Goal: Check status: Check status

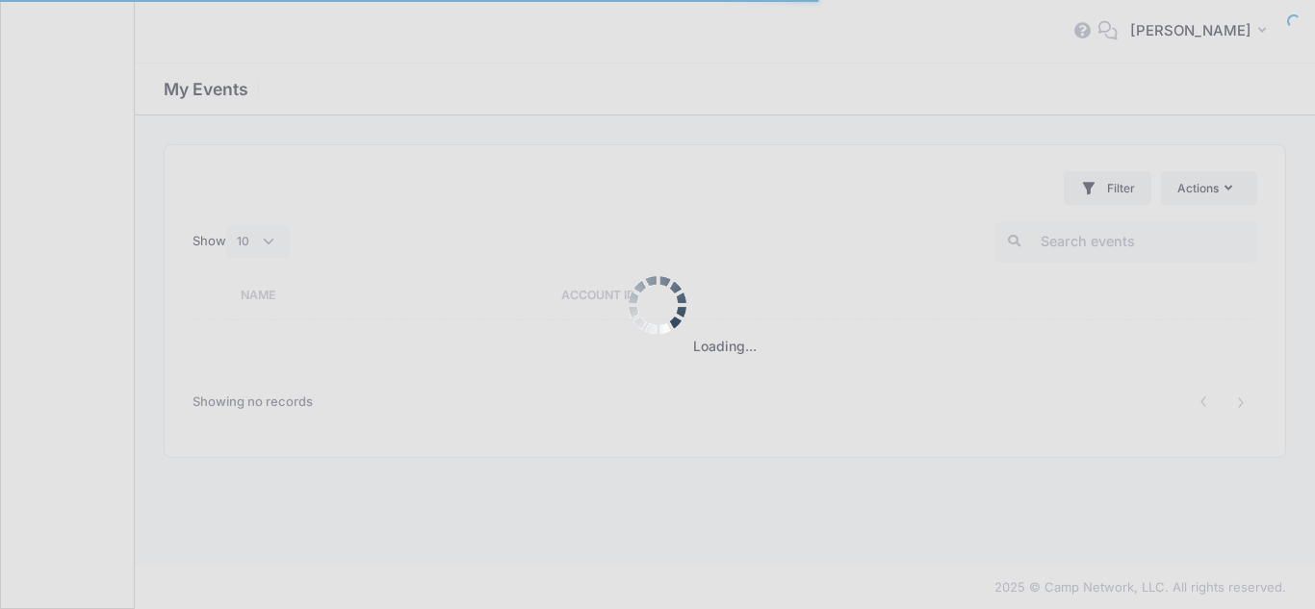
select select "10"
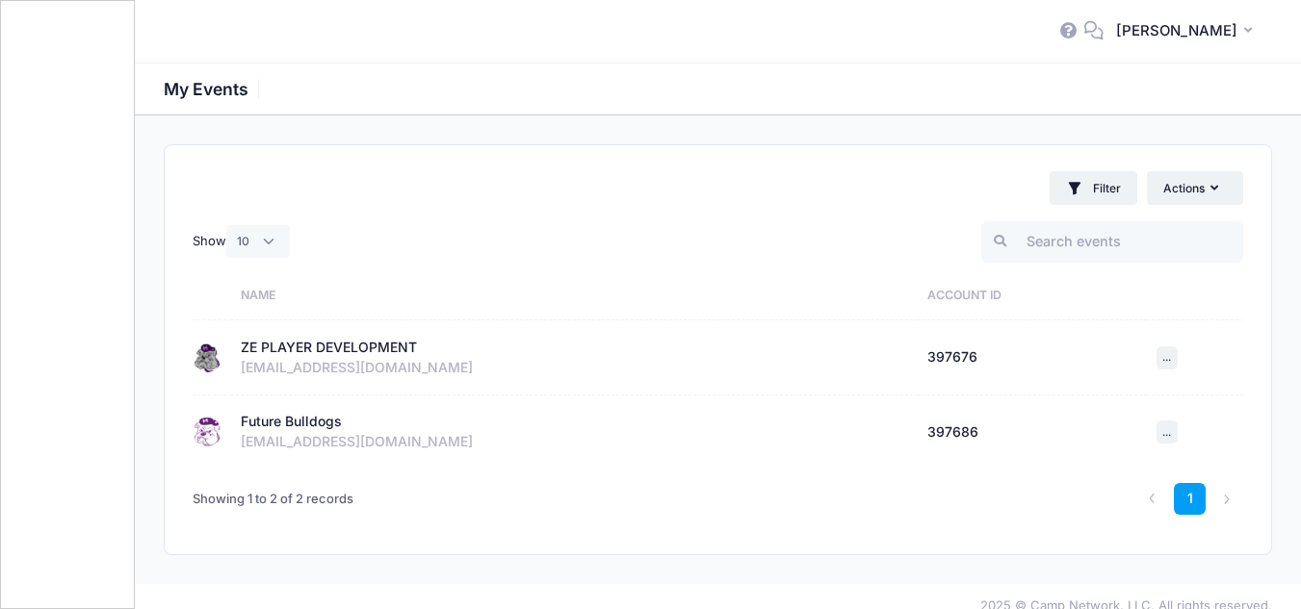
click at [324, 351] on div "ZE PLAYER DEVELOPMENT" at bounding box center [329, 348] width 176 height 20
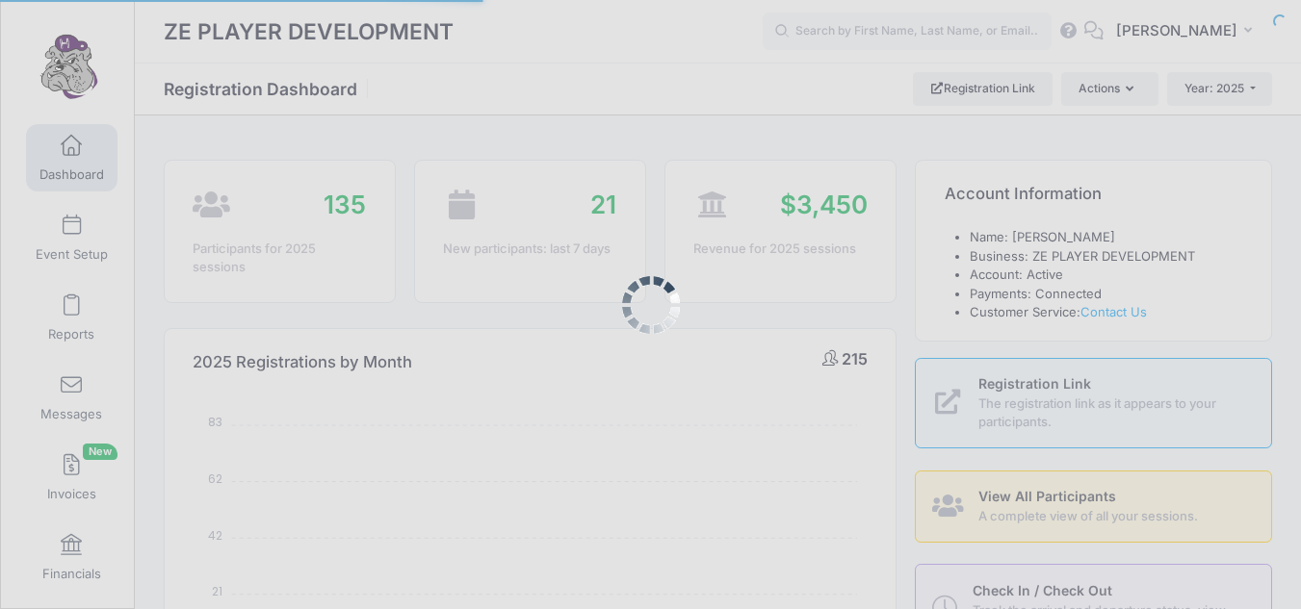
select select
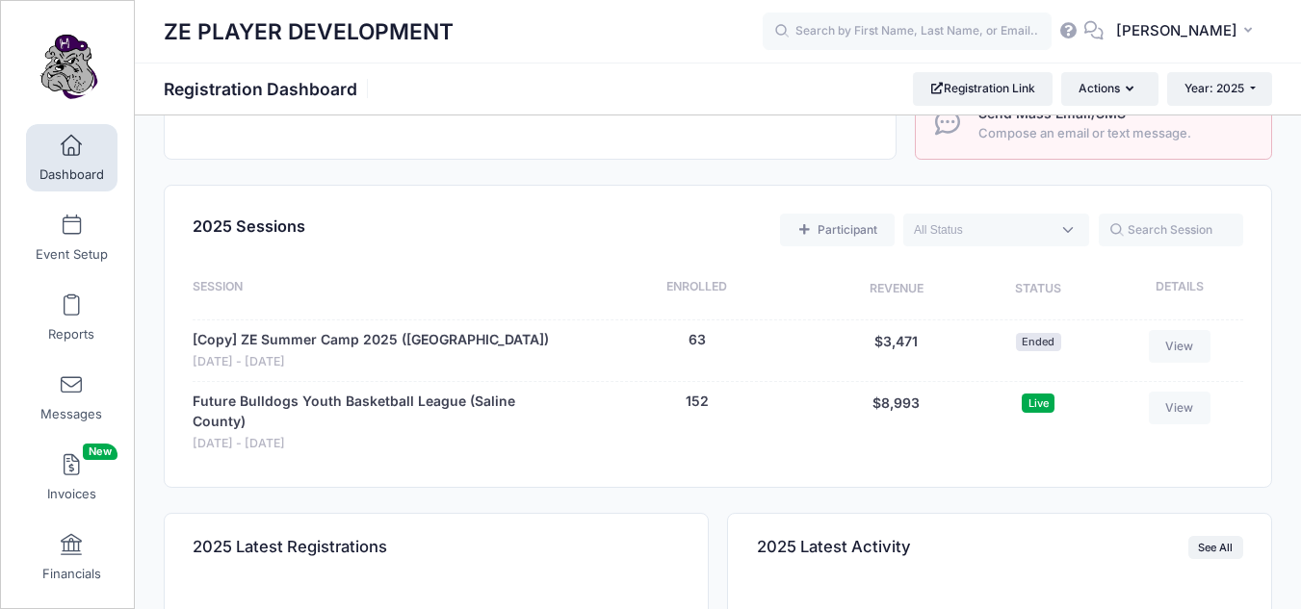
scroll to position [715, 0]
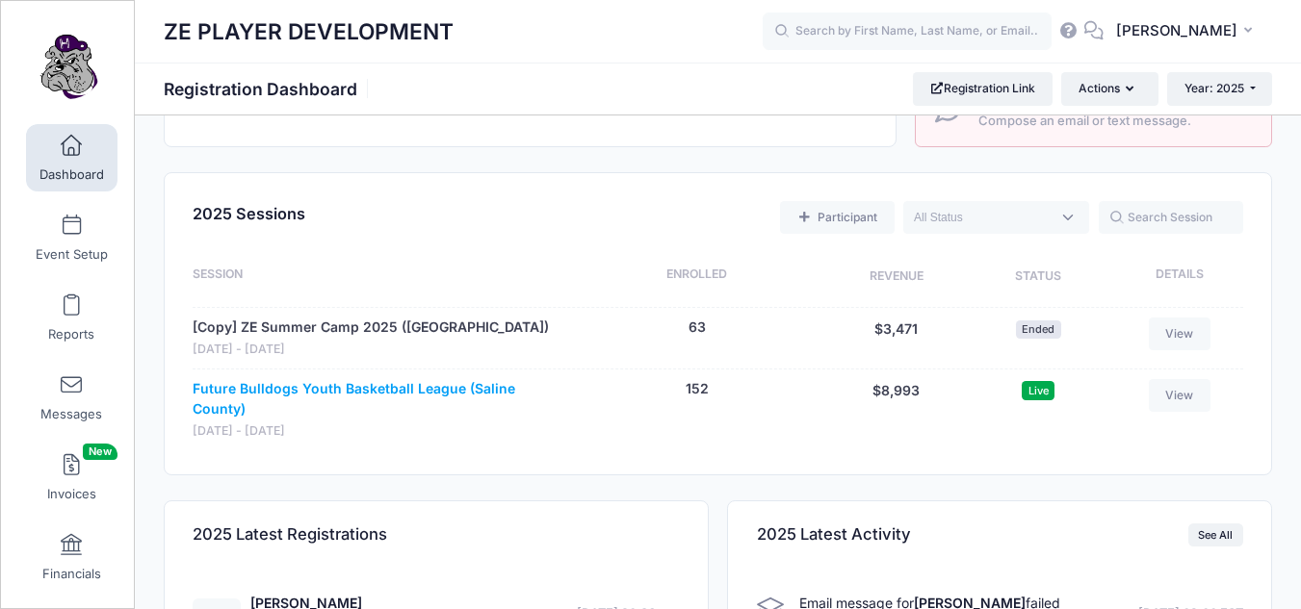
click at [360, 388] on link "Future Bulldogs Youth Basketball League (Saline County)" at bounding box center [377, 399] width 369 height 40
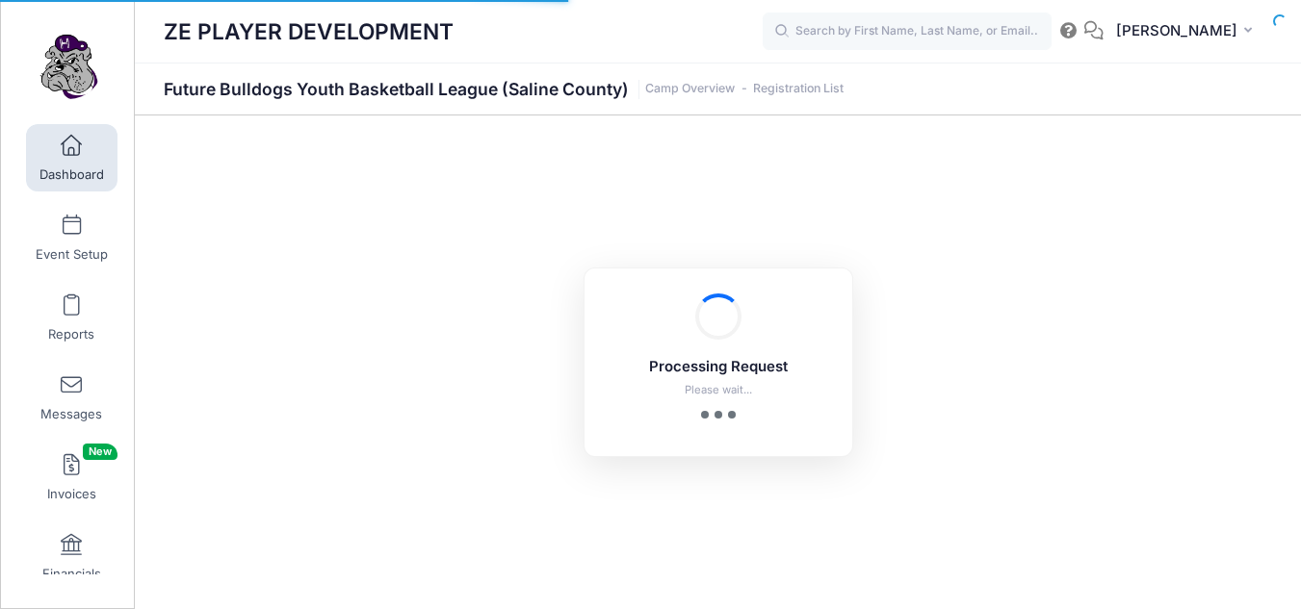
select select "10"
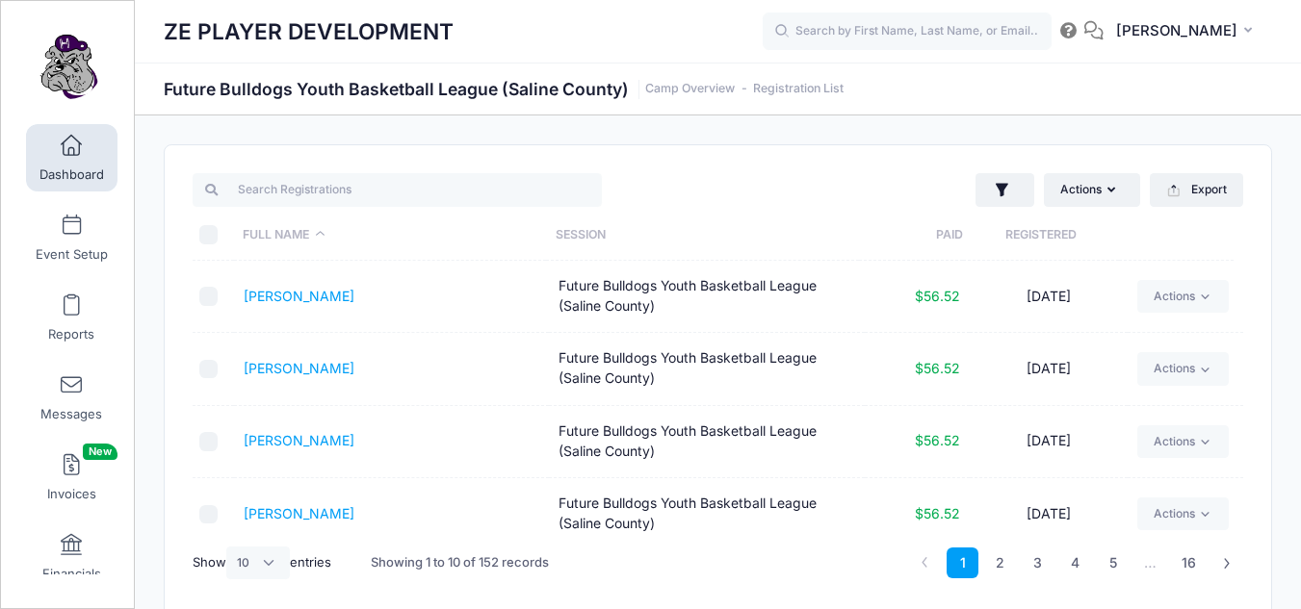
click at [1039, 231] on th "Registered" at bounding box center [1041, 235] width 156 height 51
click at [875, 31] on input "text" at bounding box center [907, 32] width 289 height 39
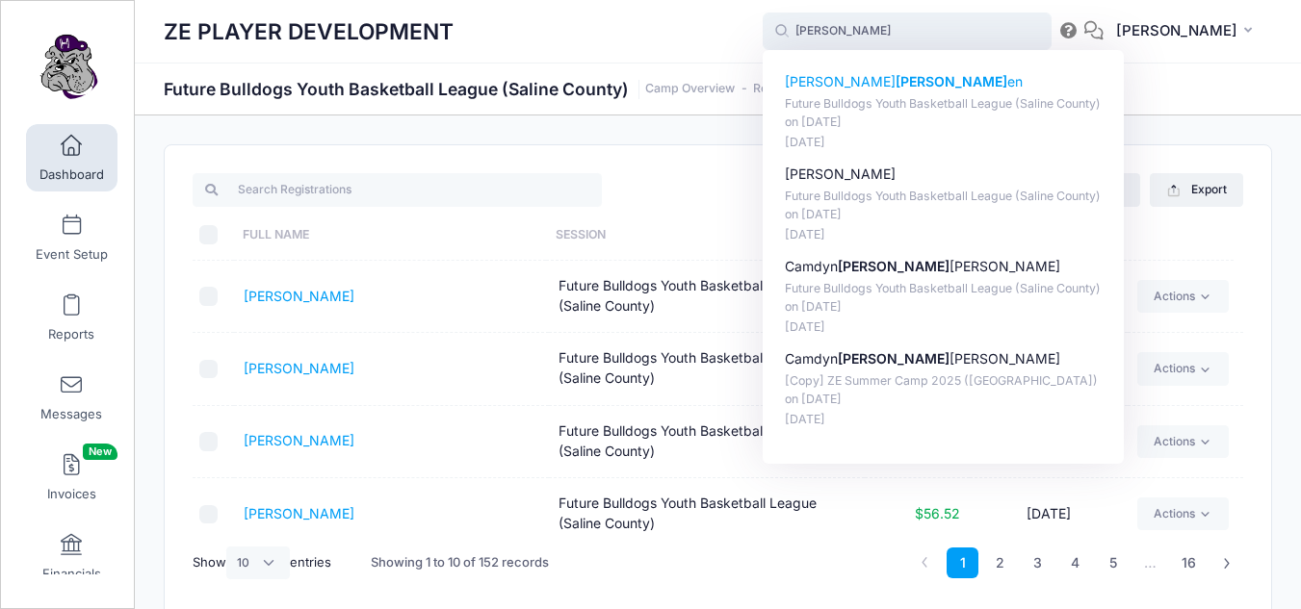
click at [890, 98] on p "Future Bulldogs Youth Basketball League (Saline County) on Aug-21, 2025" at bounding box center [944, 113] width 318 height 36
type input "Elijah Herren (Future Bulldogs Youth Basketball League (Saline County), Aug-21,…"
